Goal: Book appointment/travel/reservation

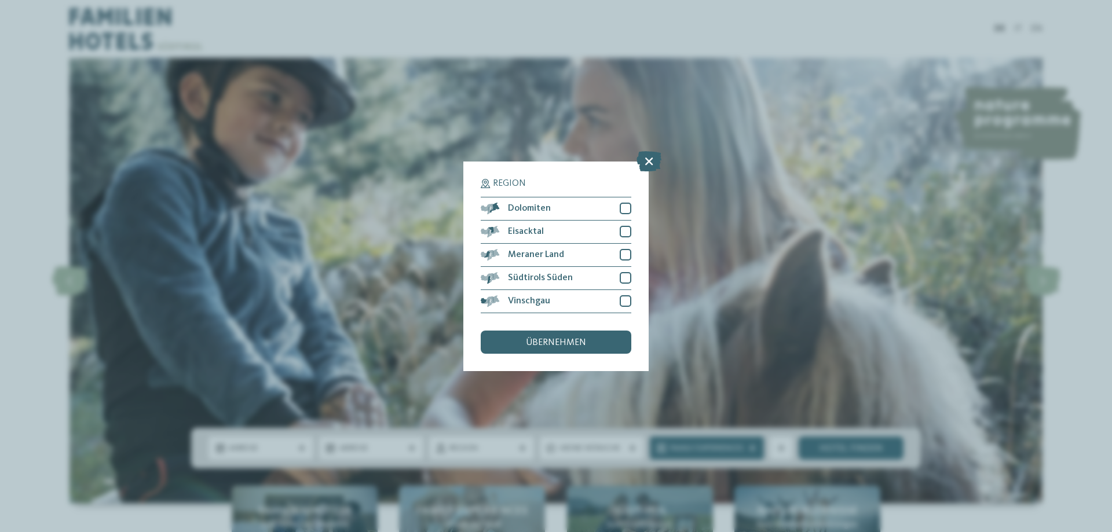
scroll to position [118, 0]
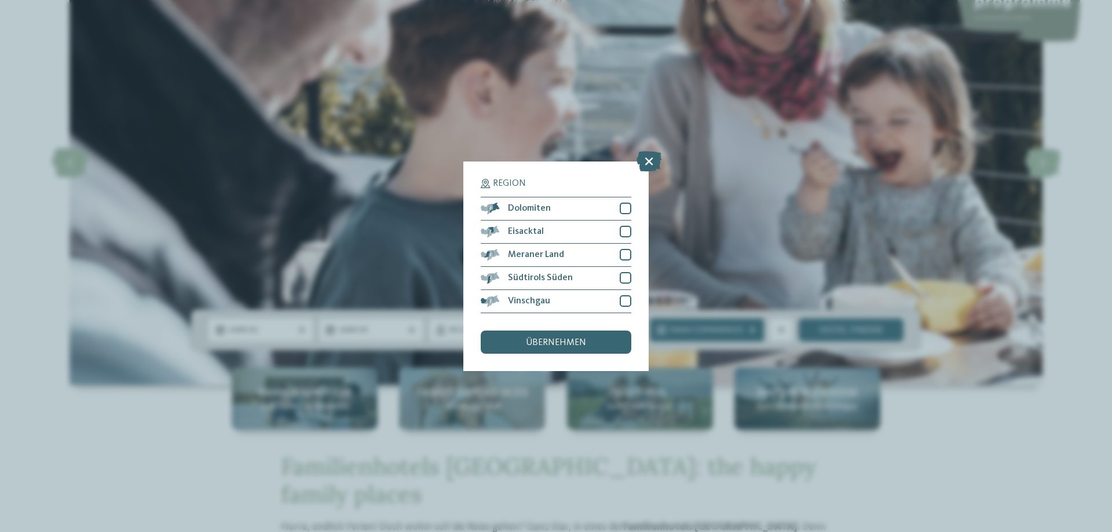
click at [399, 217] on div "Region Dolomiten" at bounding box center [556, 266] width 1112 height 532
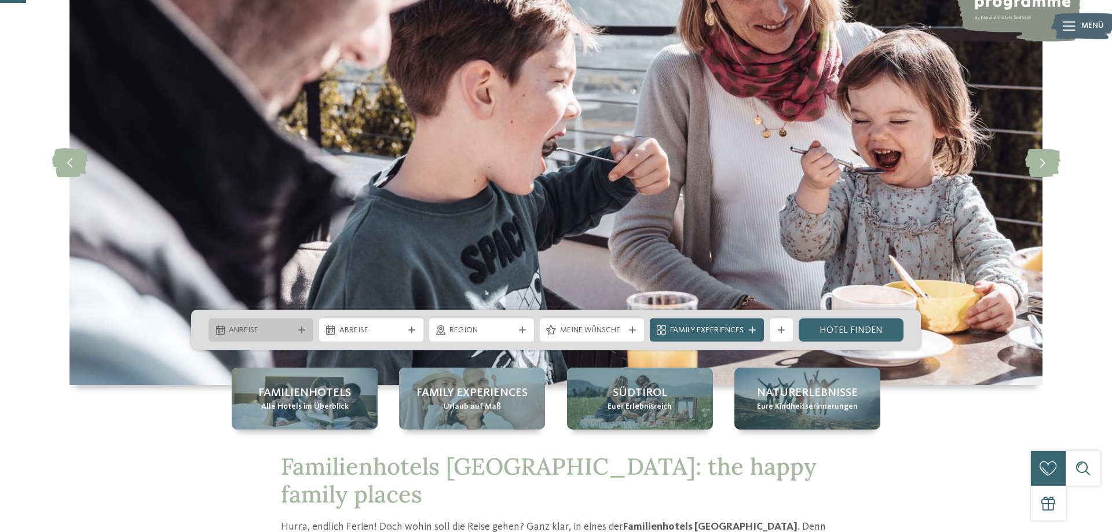
click at [269, 327] on span "Anreise" at bounding box center [261, 331] width 64 height 12
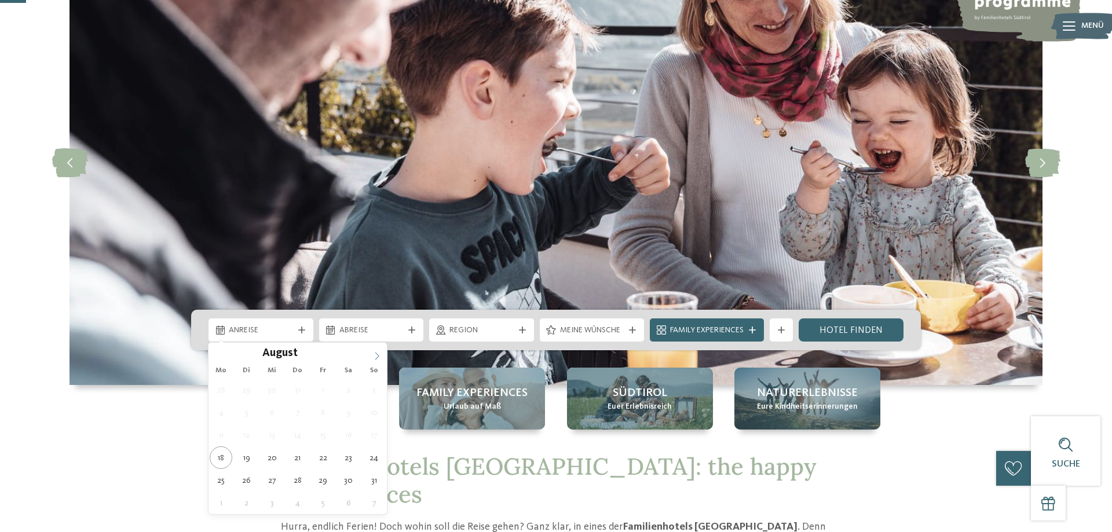
click at [374, 357] on icon at bounding box center [377, 356] width 8 height 8
type input "****"
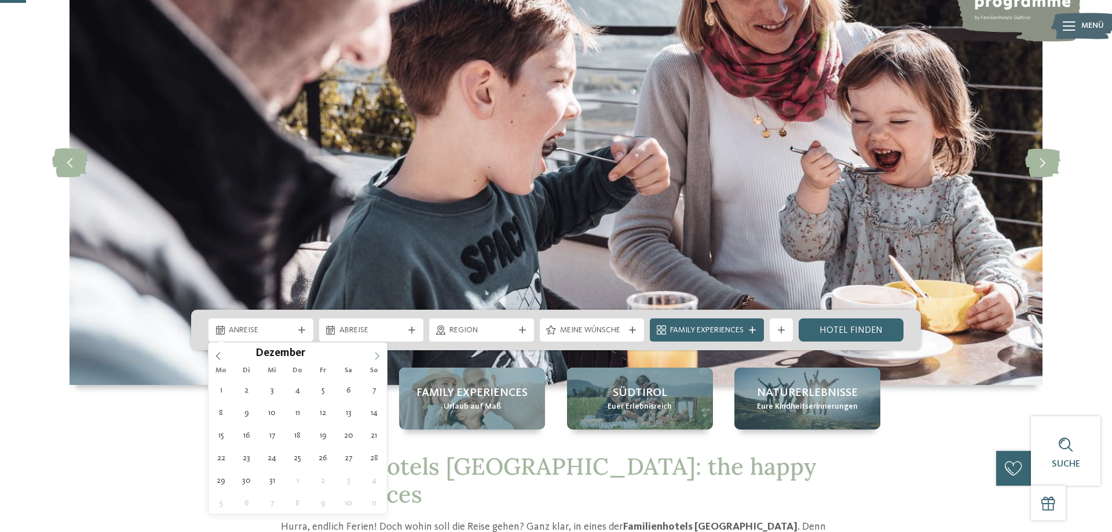
click at [374, 357] on icon at bounding box center [377, 356] width 8 height 8
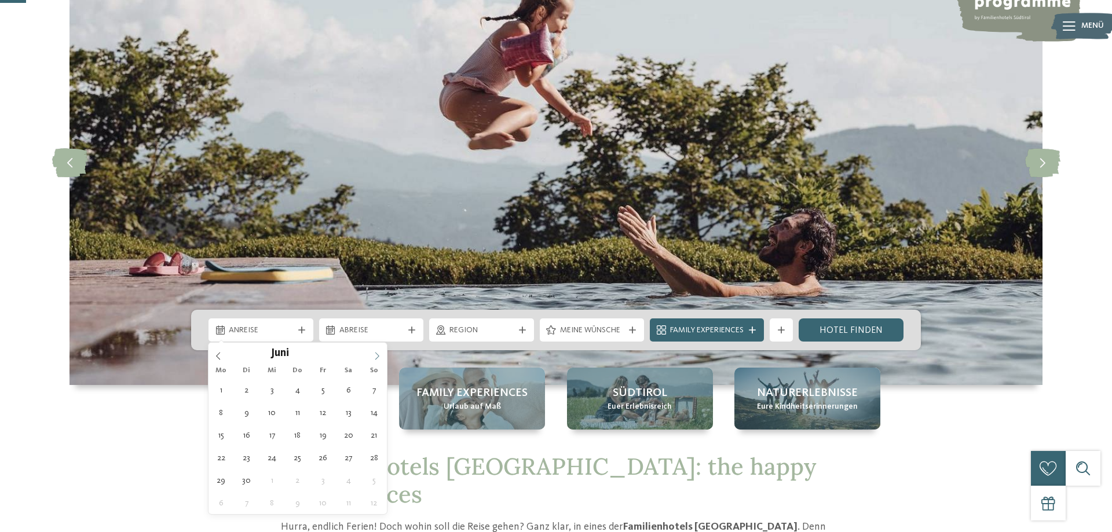
click at [374, 357] on icon at bounding box center [377, 356] width 8 height 8
type div "07.06.2026"
type input "****"
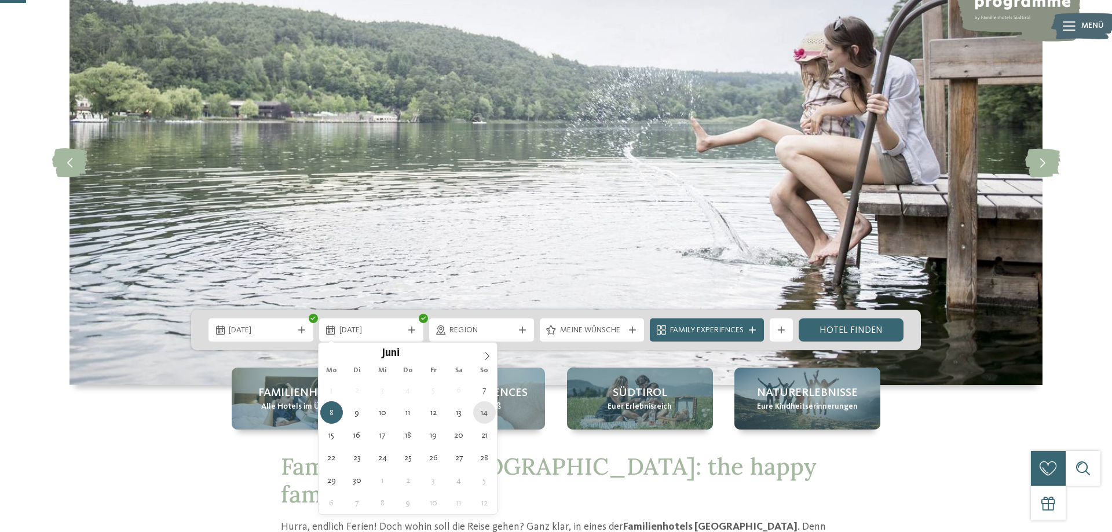
type div "14.06.2026"
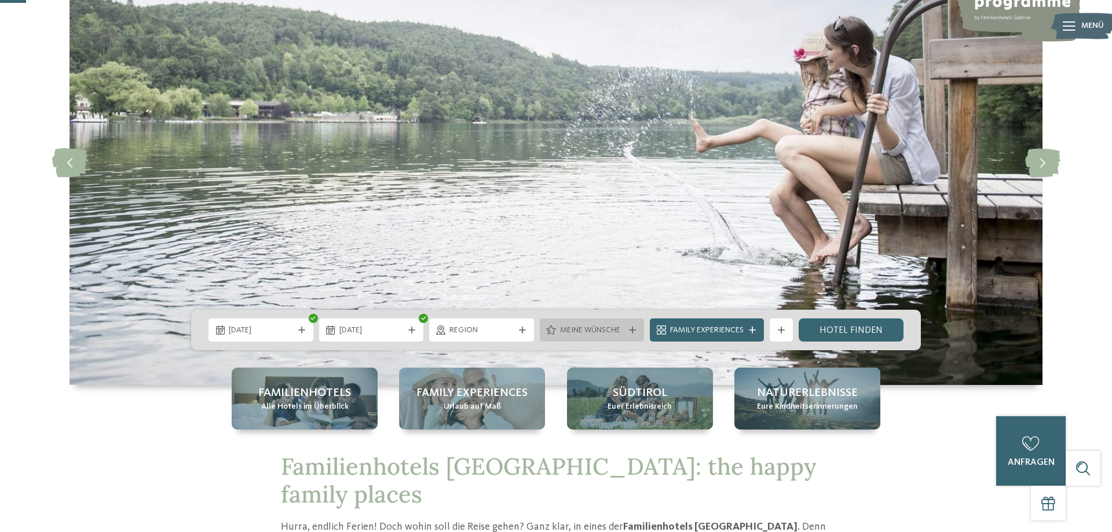
click at [613, 329] on span "Meine Wünsche" at bounding box center [592, 331] width 64 height 12
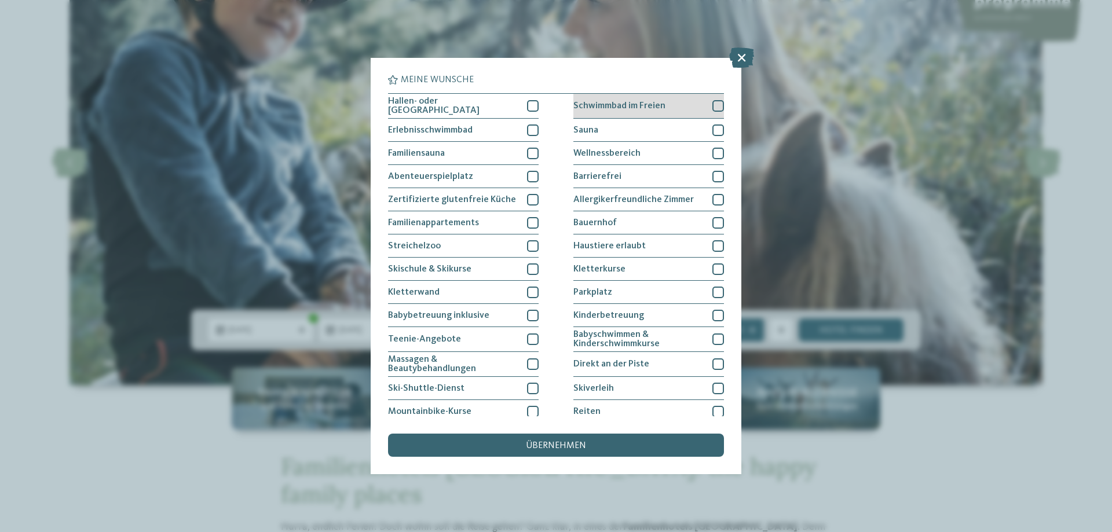
click at [717, 105] on div at bounding box center [718, 106] width 12 height 12
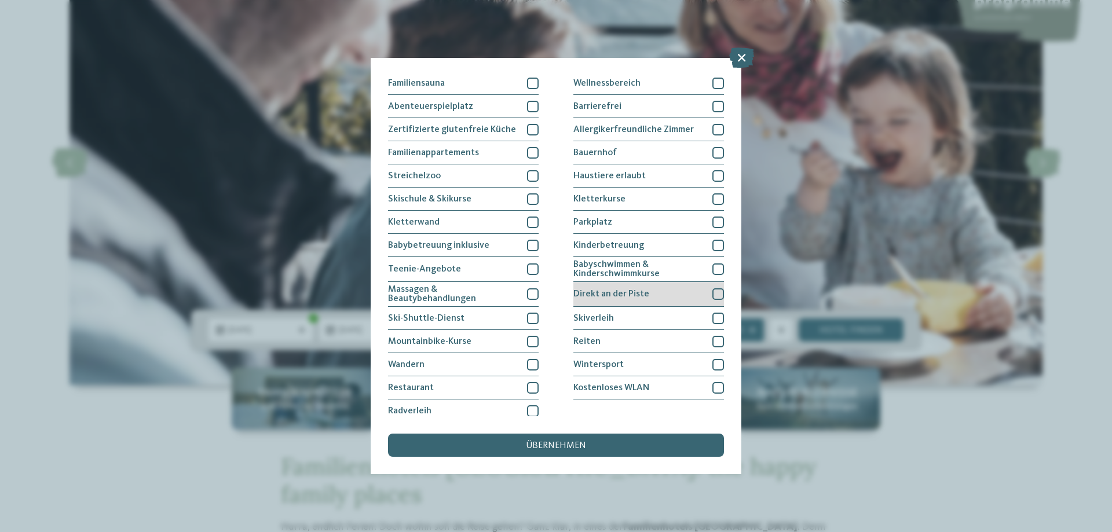
scroll to position [75, 0]
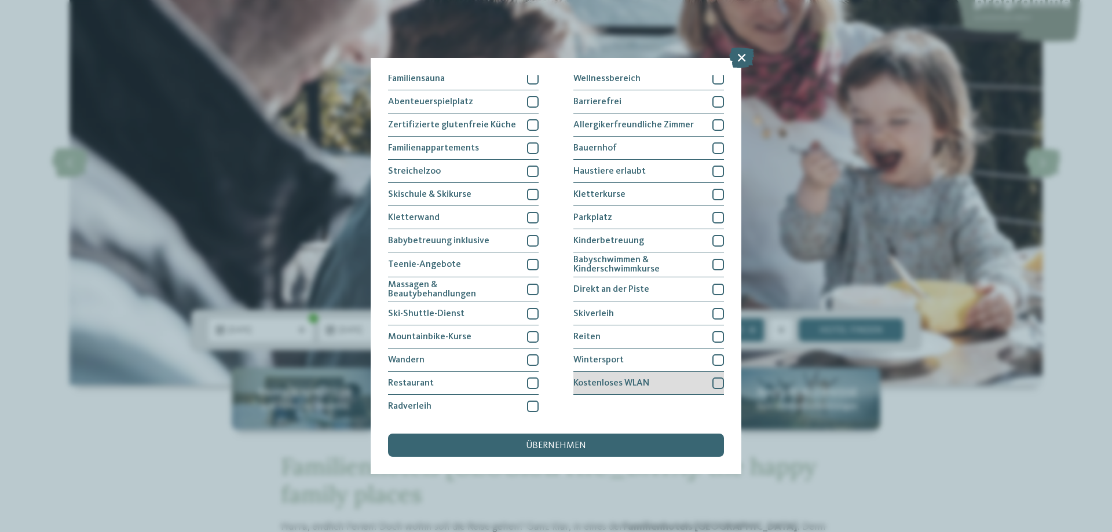
click at [716, 383] on div at bounding box center [718, 383] width 12 height 12
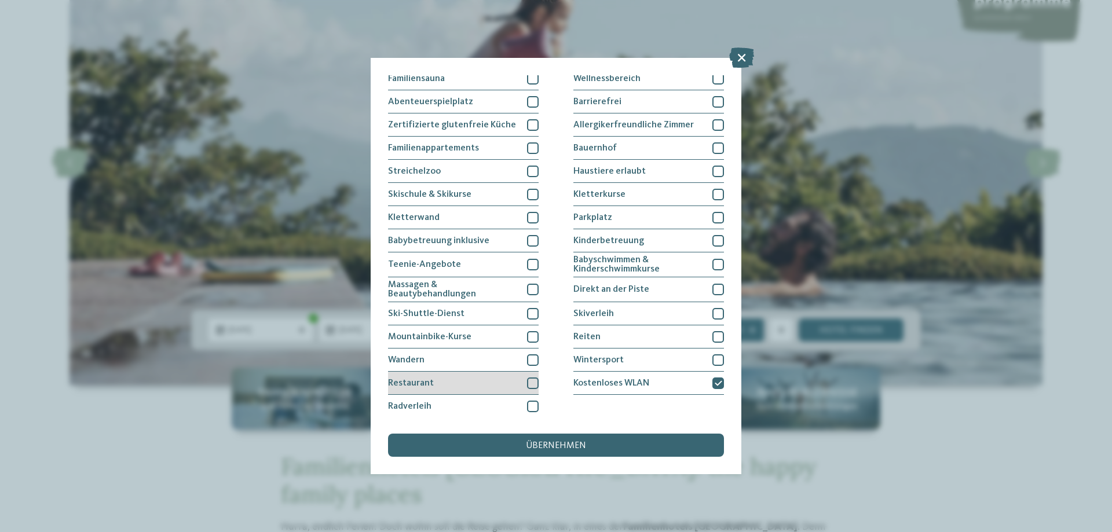
click at [530, 386] on div at bounding box center [533, 383] width 12 height 12
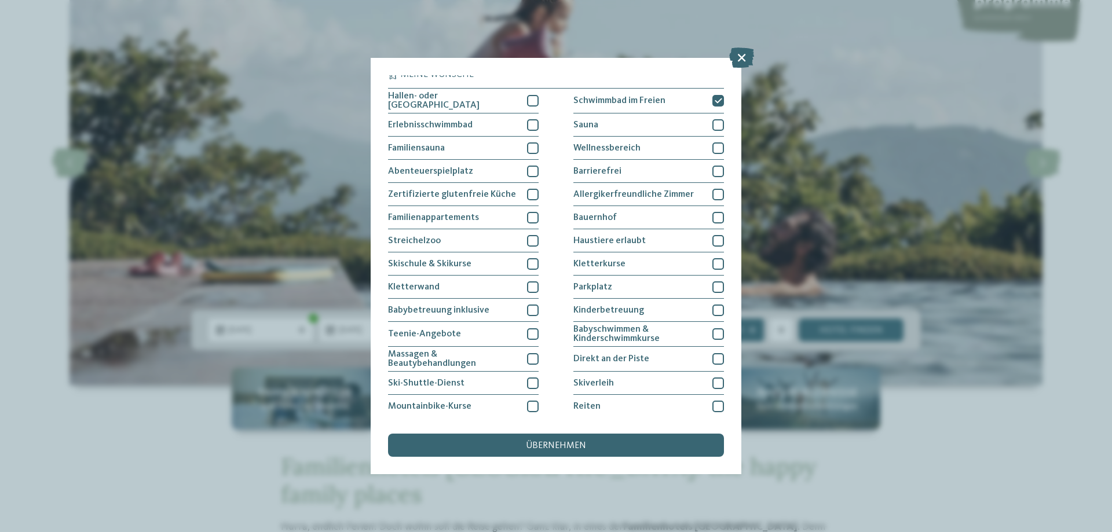
scroll to position [0, 0]
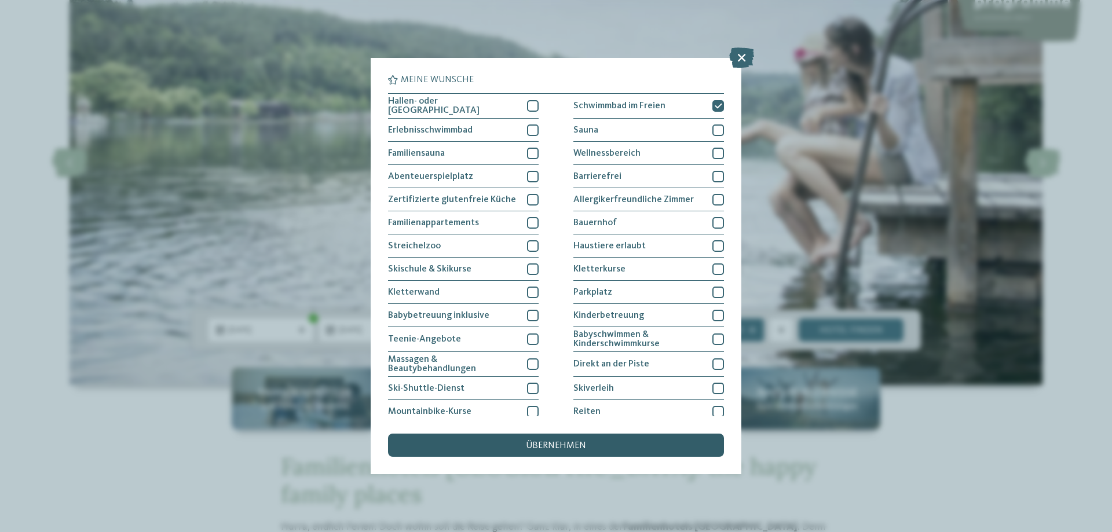
click at [604, 445] on div "übernehmen" at bounding box center [556, 445] width 336 height 23
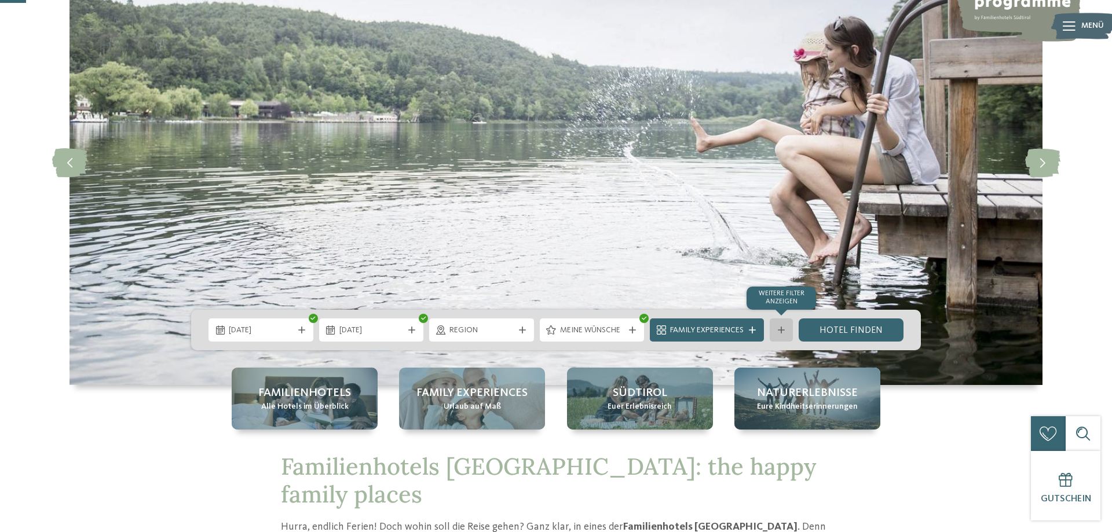
click at [779, 332] on icon at bounding box center [781, 330] width 7 height 7
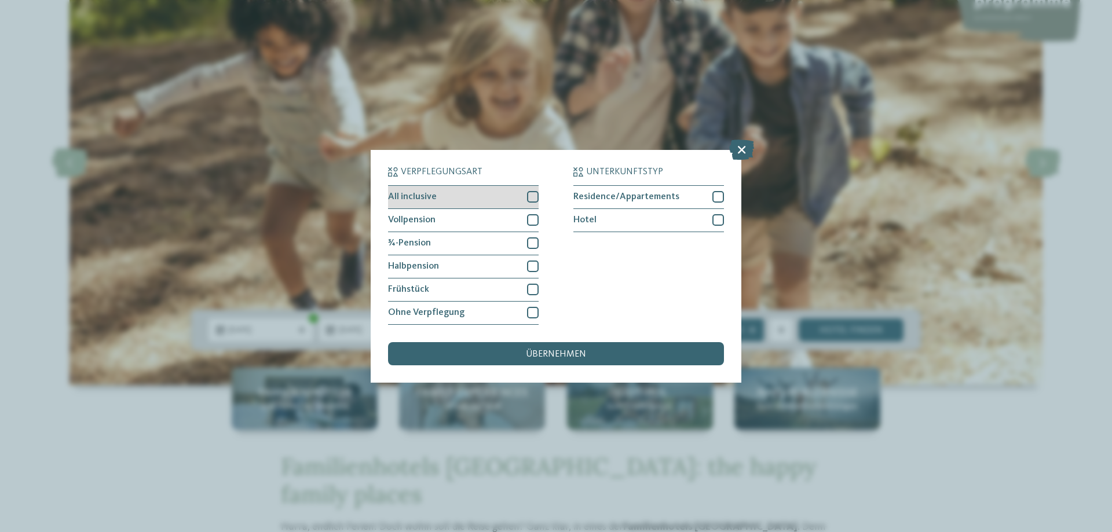
click at [525, 200] on div "All inclusive" at bounding box center [463, 197] width 151 height 23
click at [570, 357] on span "übernehmen" at bounding box center [556, 354] width 60 height 9
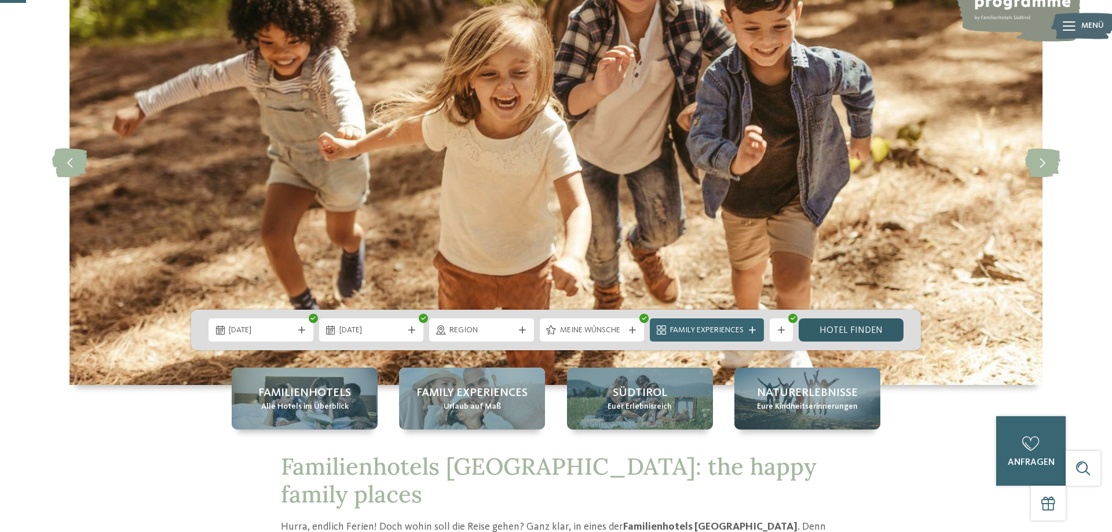
click at [850, 322] on link "Hotel finden" at bounding box center [850, 329] width 105 height 23
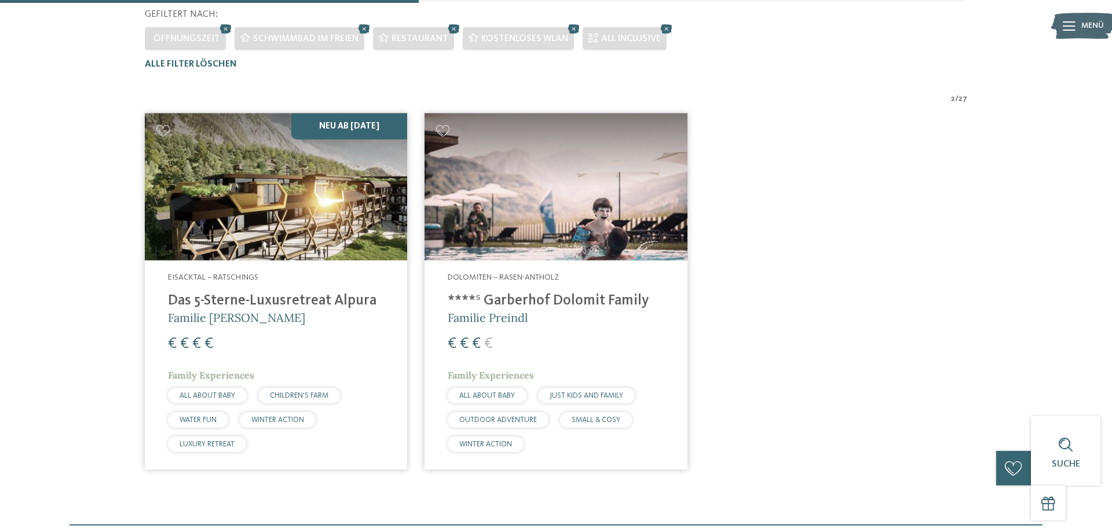
scroll to position [315, 0]
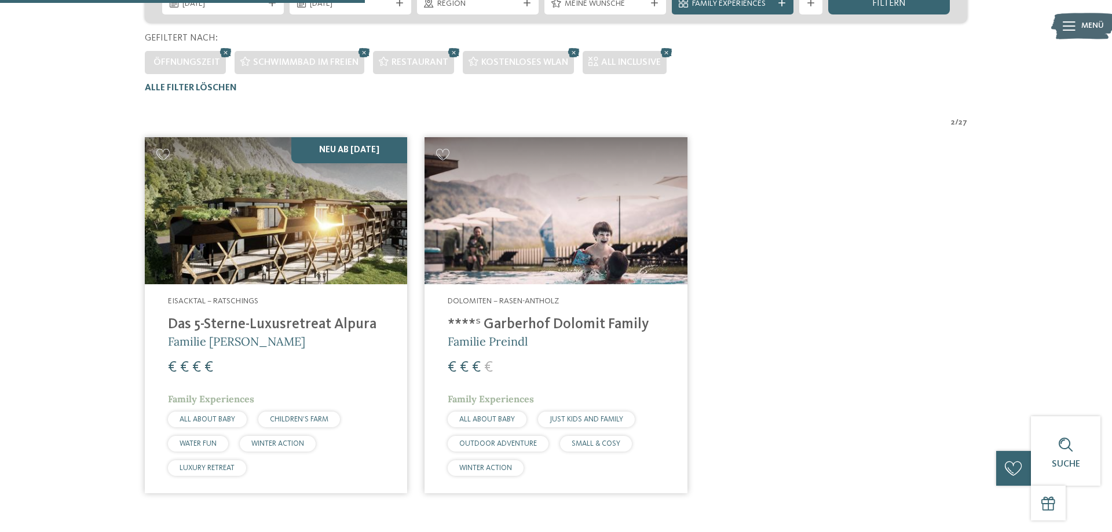
click at [555, 320] on h4 "****ˢ Garberhof Dolomit Family" at bounding box center [556, 324] width 216 height 17
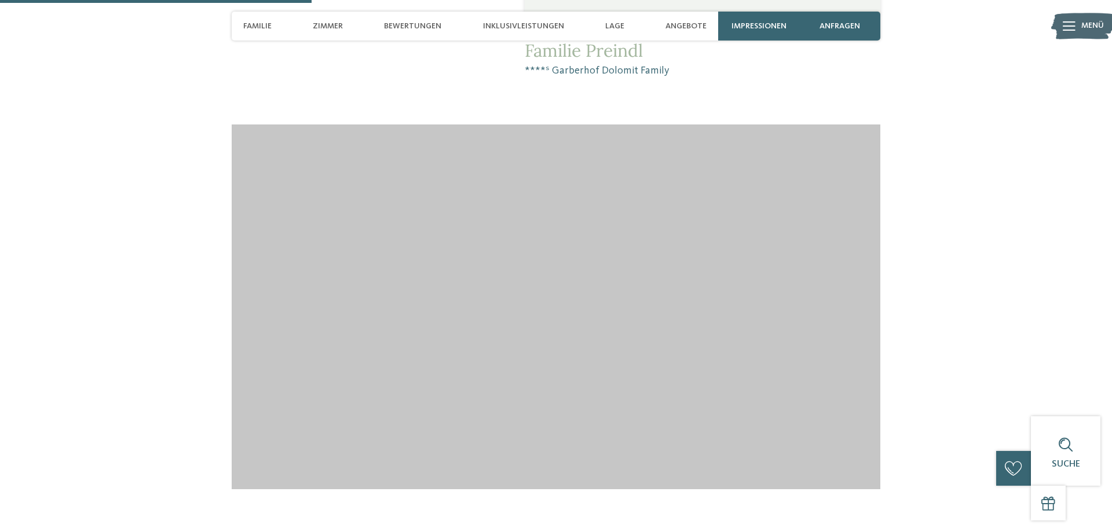
scroll to position [1358, 0]
